Goal: Ask a question

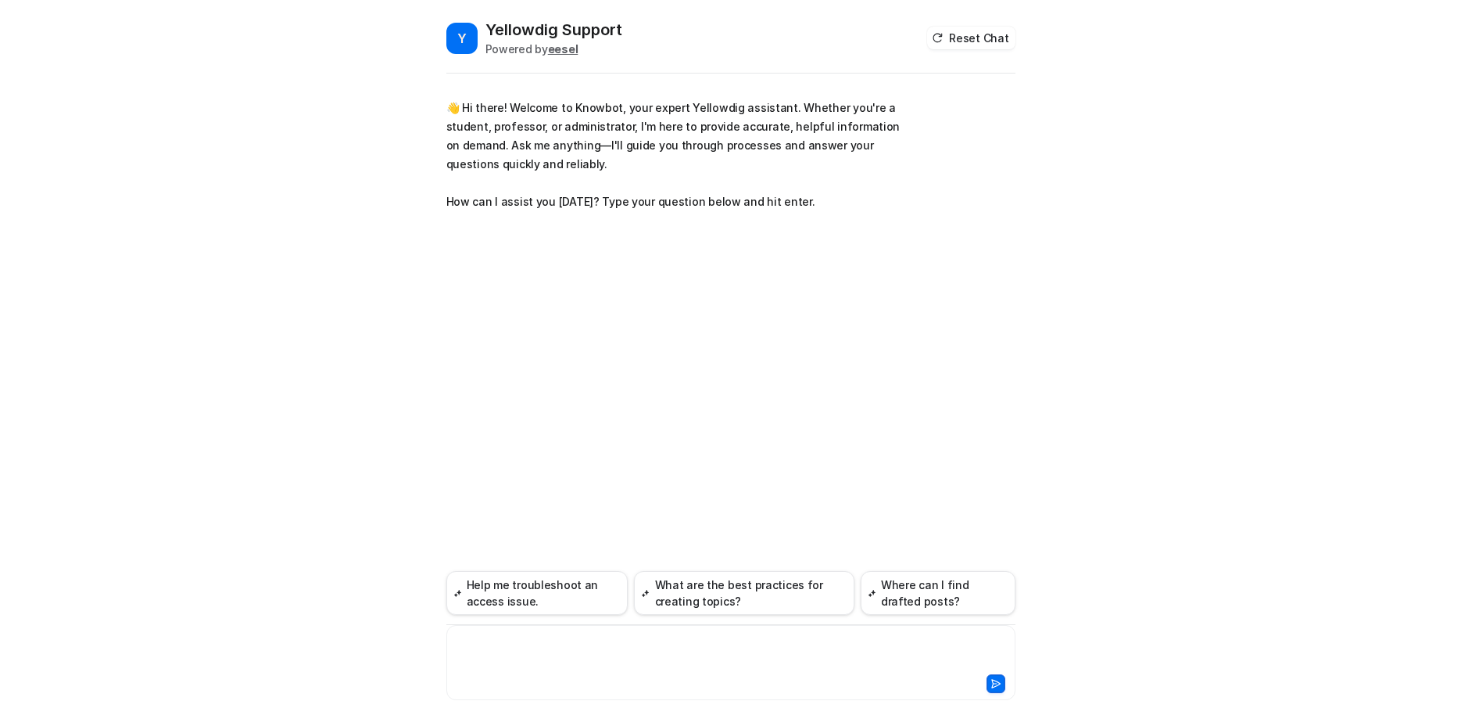
click at [497, 648] on div at bounding box center [730, 653] width 561 height 36
click at [537, 646] on div "**********" at bounding box center [730, 653] width 561 height 36
